Goal: Task Accomplishment & Management: Manage account settings

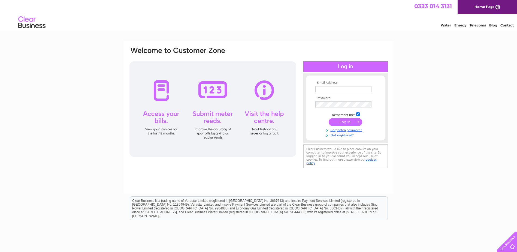
type input "geoff.cutler@redwingshoes.com"
click at [342, 123] on input "submit" at bounding box center [346, 122] width 34 height 8
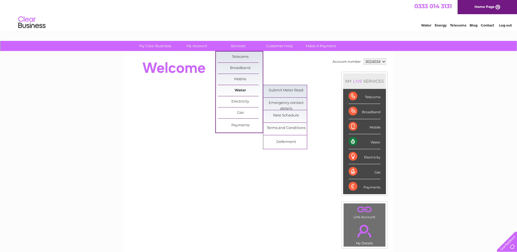
click at [242, 91] on link "Water" at bounding box center [240, 90] width 45 height 11
